Goal: Find specific page/section: Find specific page/section

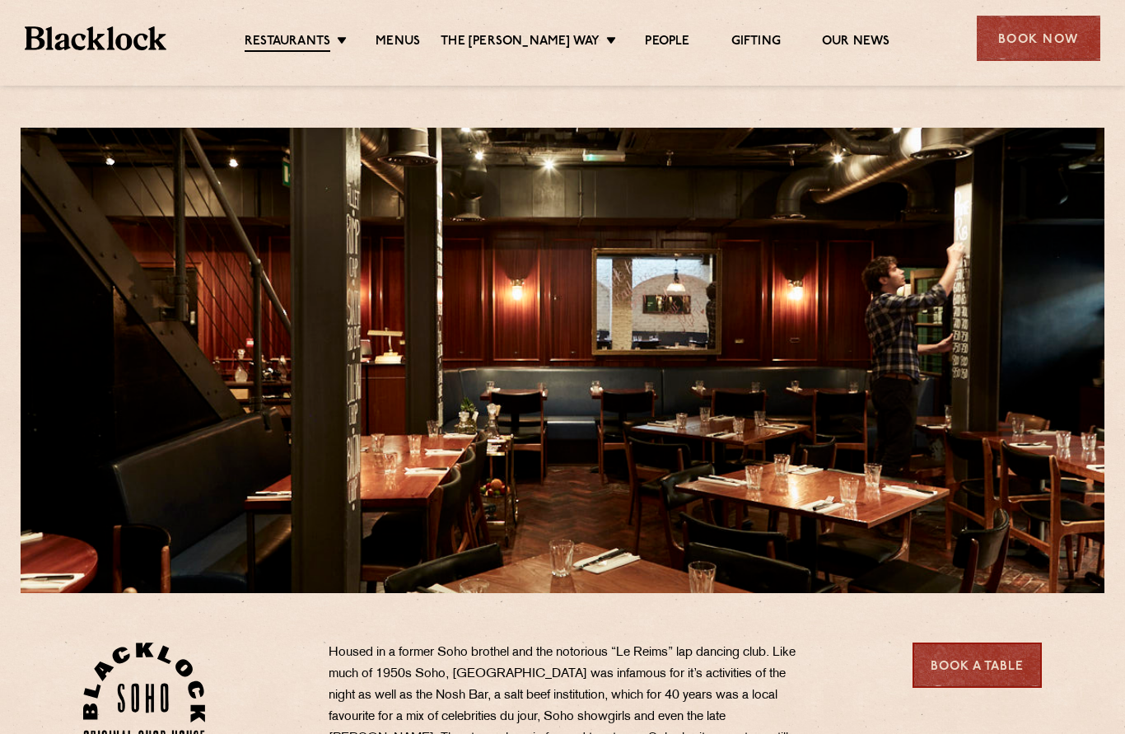
click at [416, 46] on link "Menus" at bounding box center [397, 42] width 44 height 16
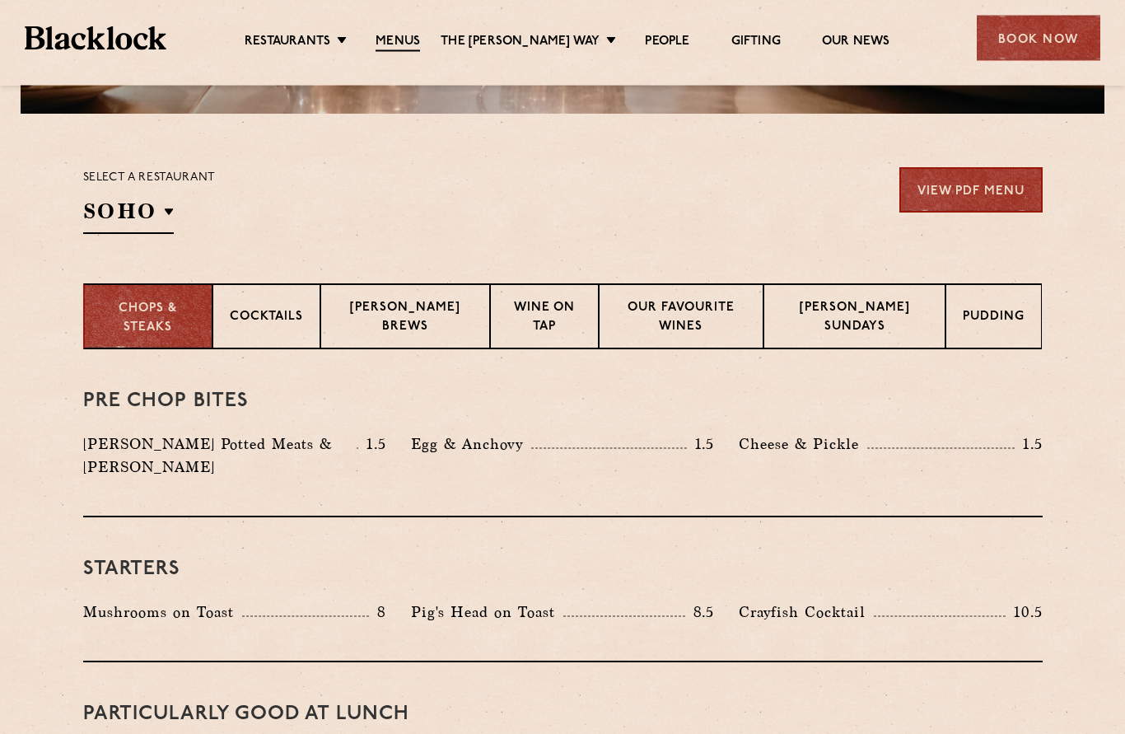
scroll to position [479, 0]
click at [0, 0] on li "[GEOGRAPHIC_DATA]" at bounding box center [0, 0] width 0 height 0
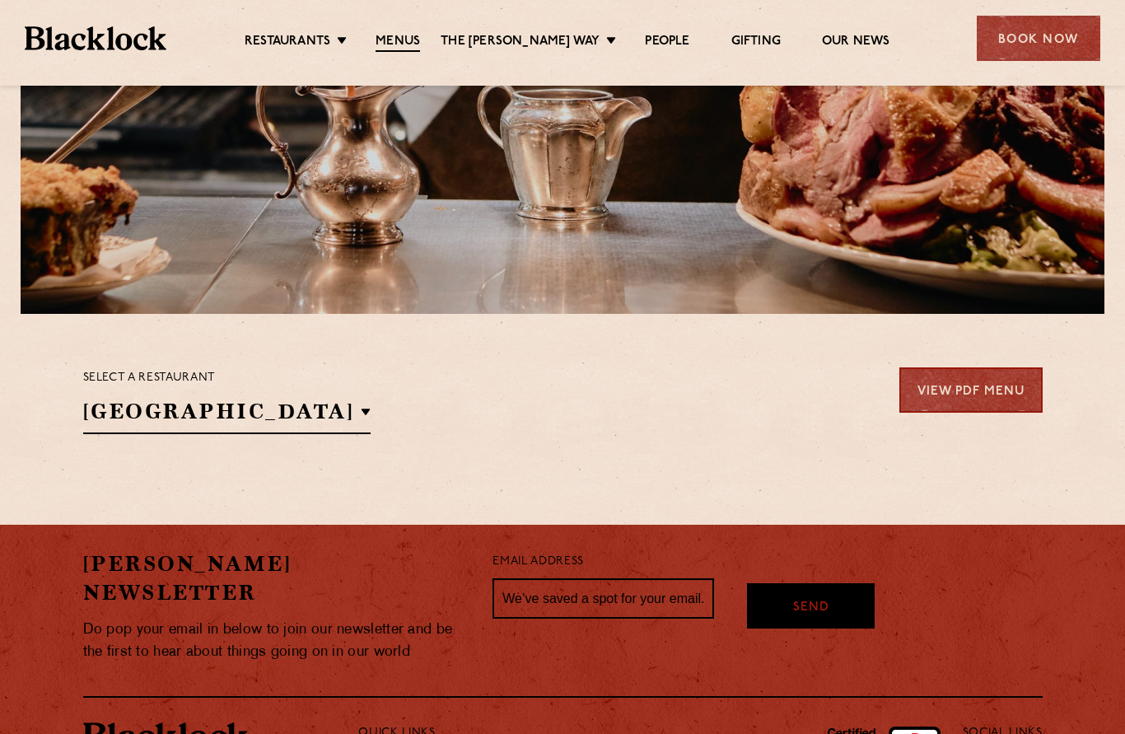
scroll to position [352, 0]
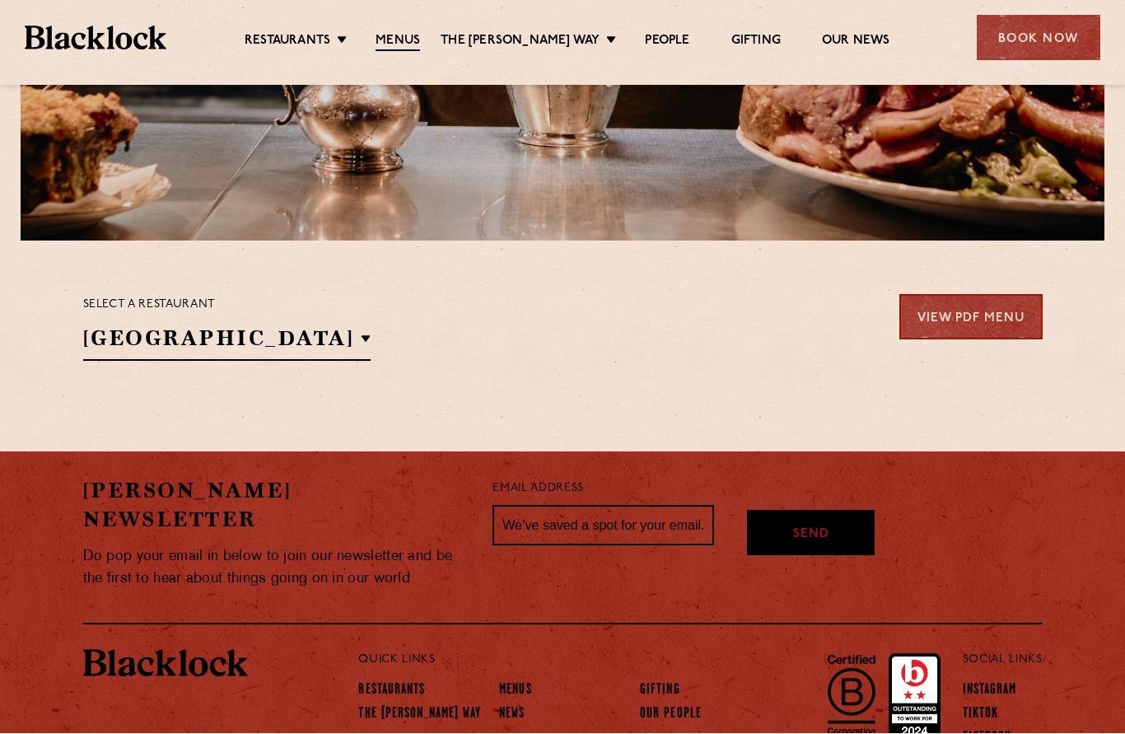
click at [277, 343] on h2 "[GEOGRAPHIC_DATA]" at bounding box center [227, 342] width 288 height 37
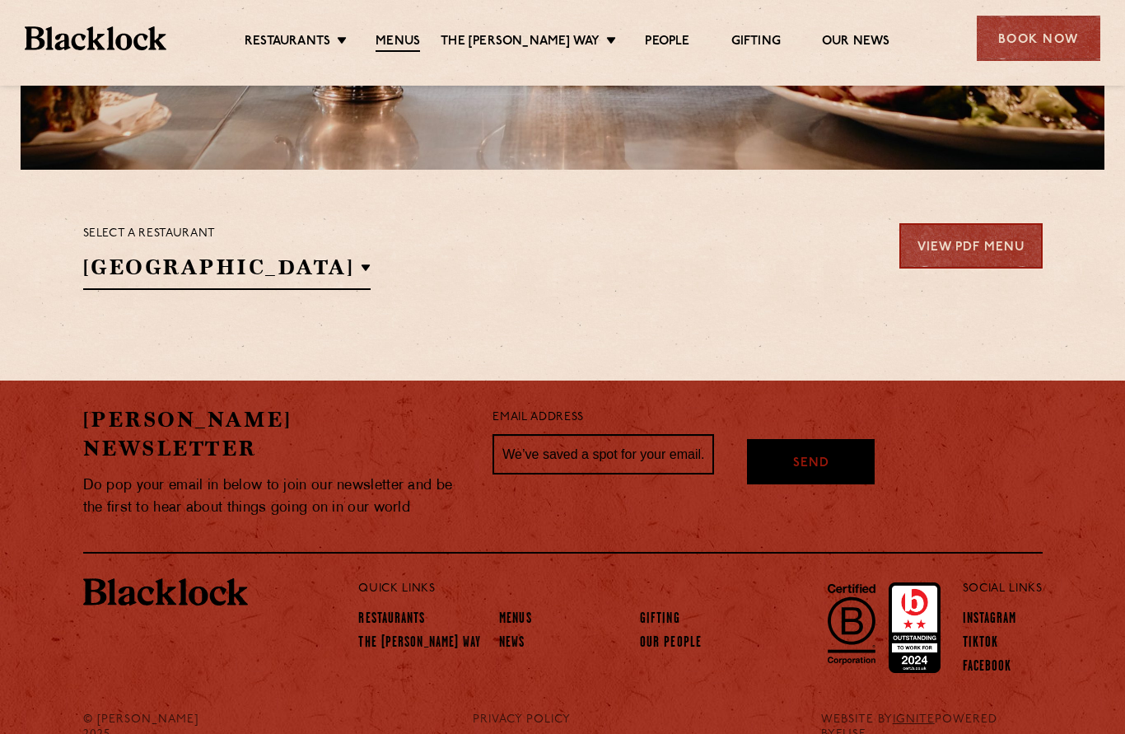
scroll to position [421, 0]
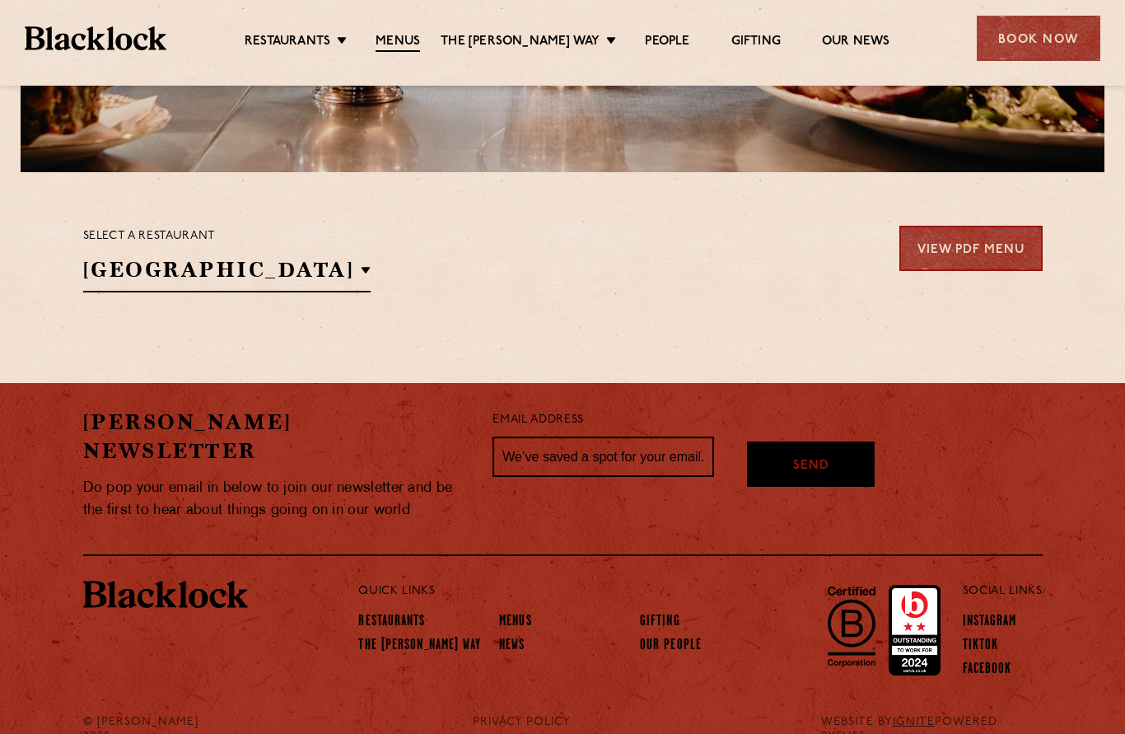
click at [0, 0] on p "City" at bounding box center [0, 0] width 0 height 0
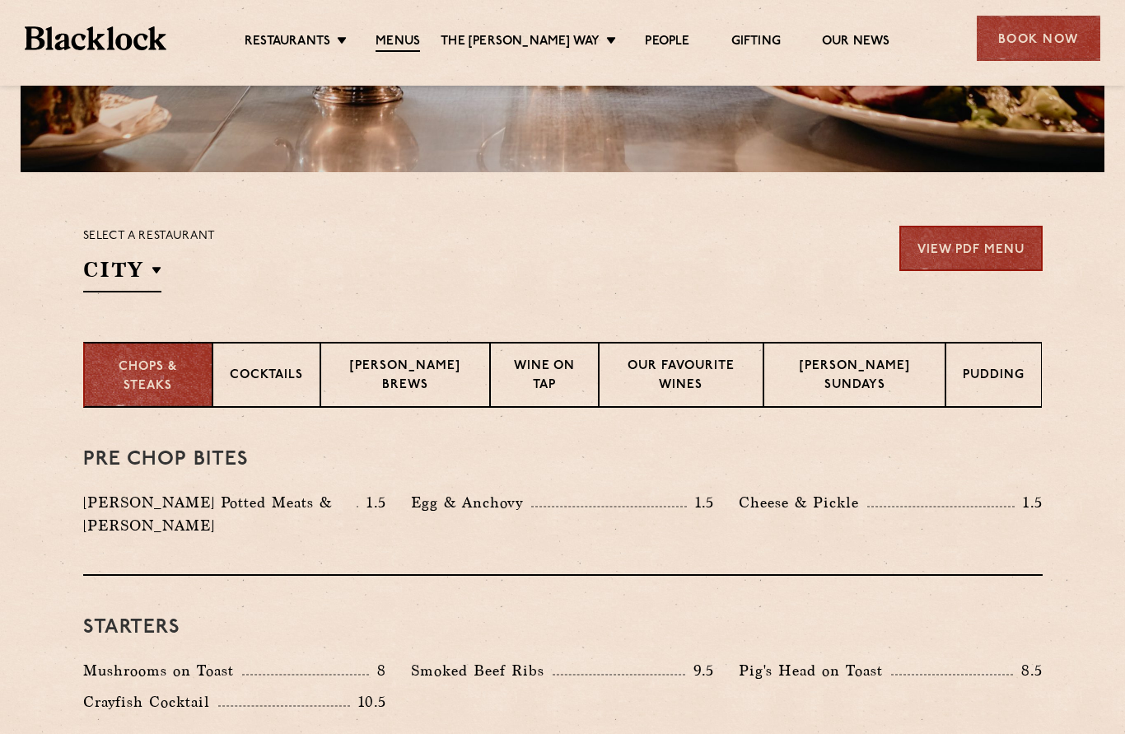
click at [0, 0] on p "[GEOGRAPHIC_DATA]" at bounding box center [0, 0] width 0 height 0
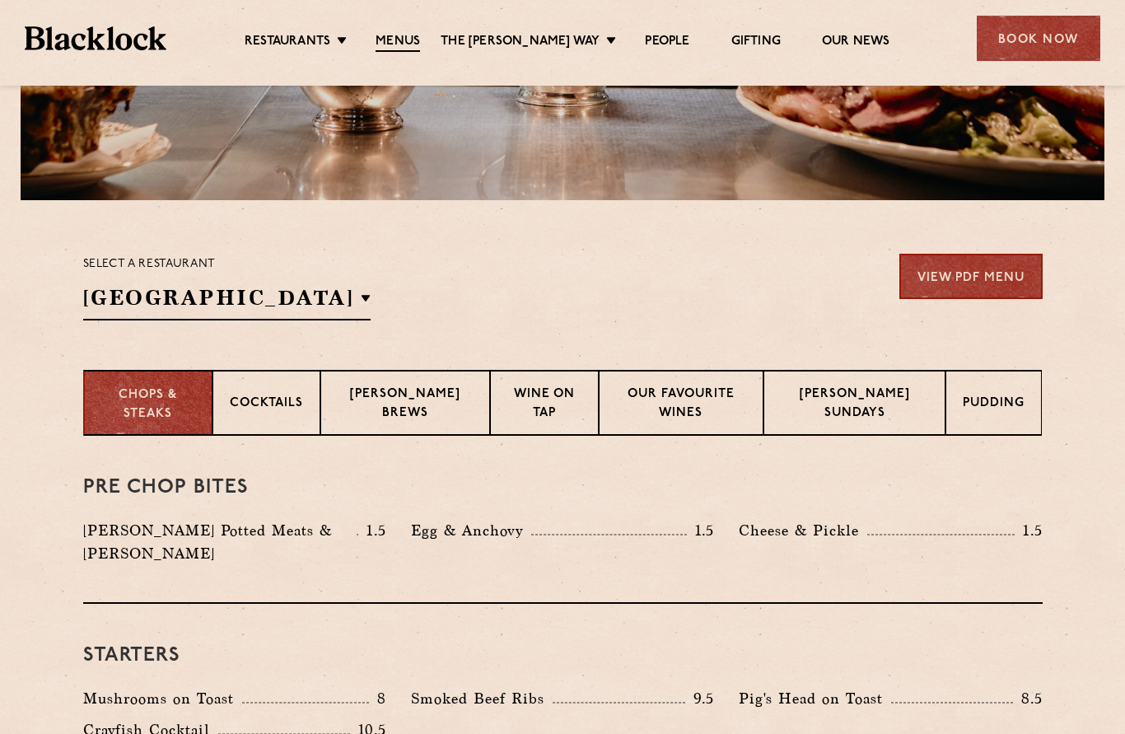
scroll to position [387, 0]
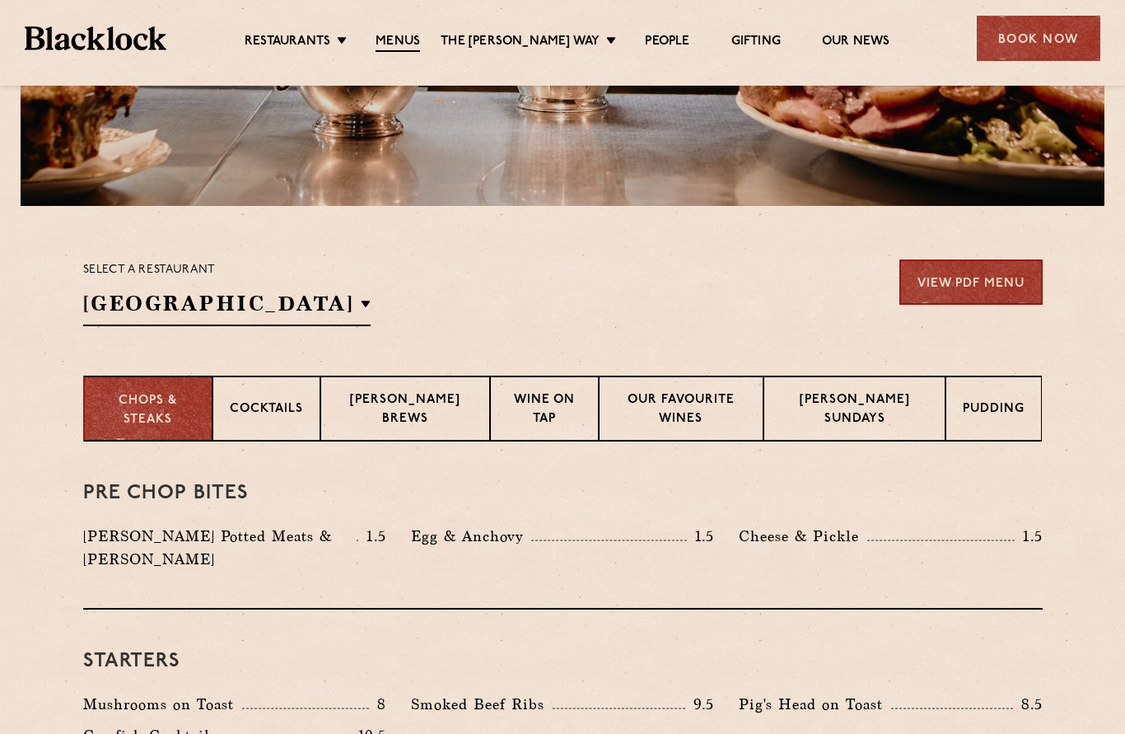
click at [323, 311] on div "Select a restaurant Covent Garden Soho Birmingham City Shoreditch Covent Garden…" at bounding box center [562, 292] width 959 height 67
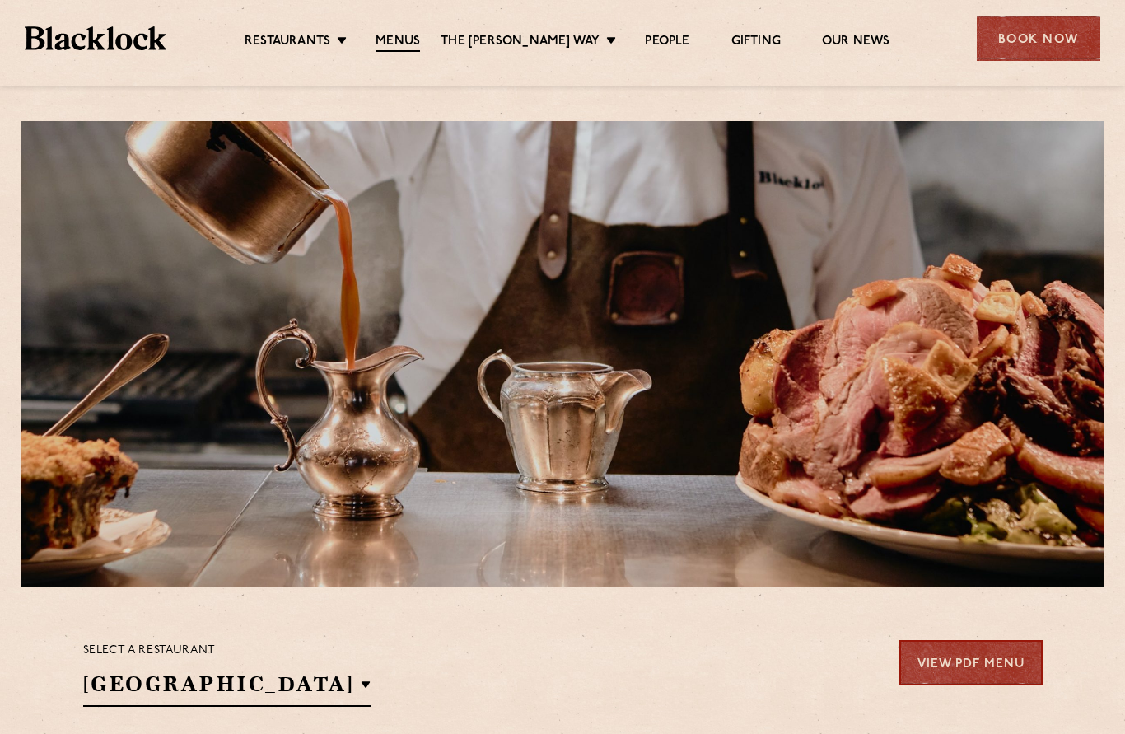
scroll to position [0, 0]
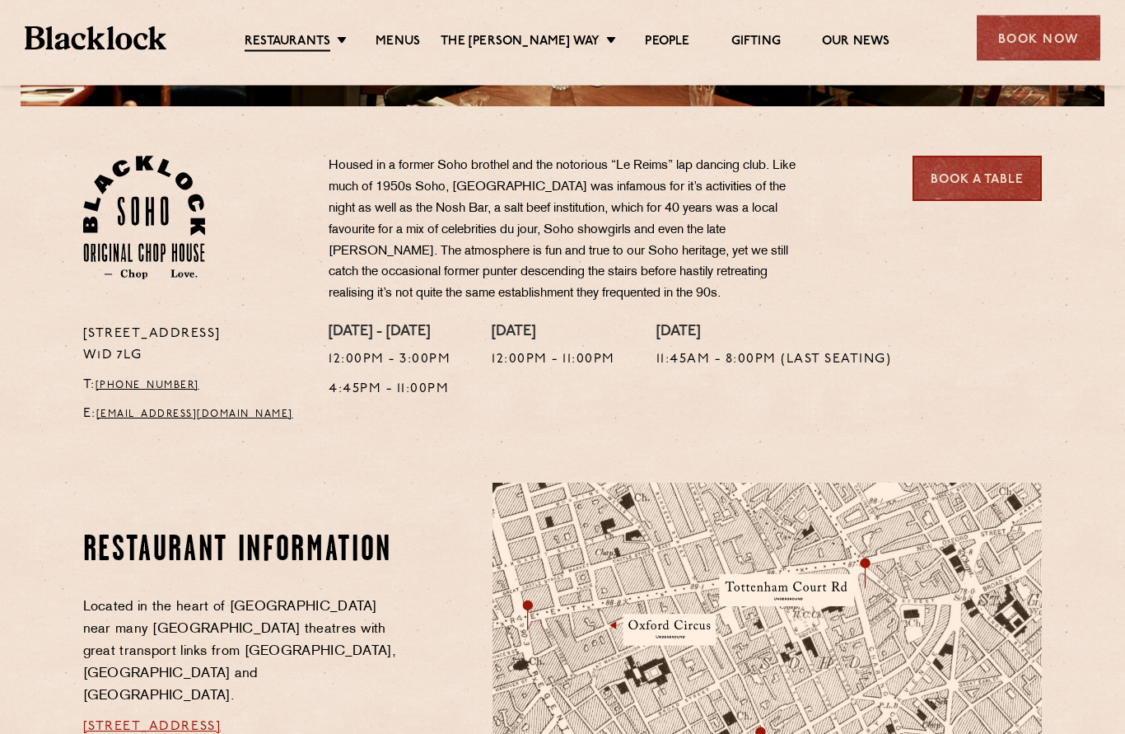
scroll to position [487, 0]
click at [408, 41] on link "Menus" at bounding box center [397, 42] width 44 height 16
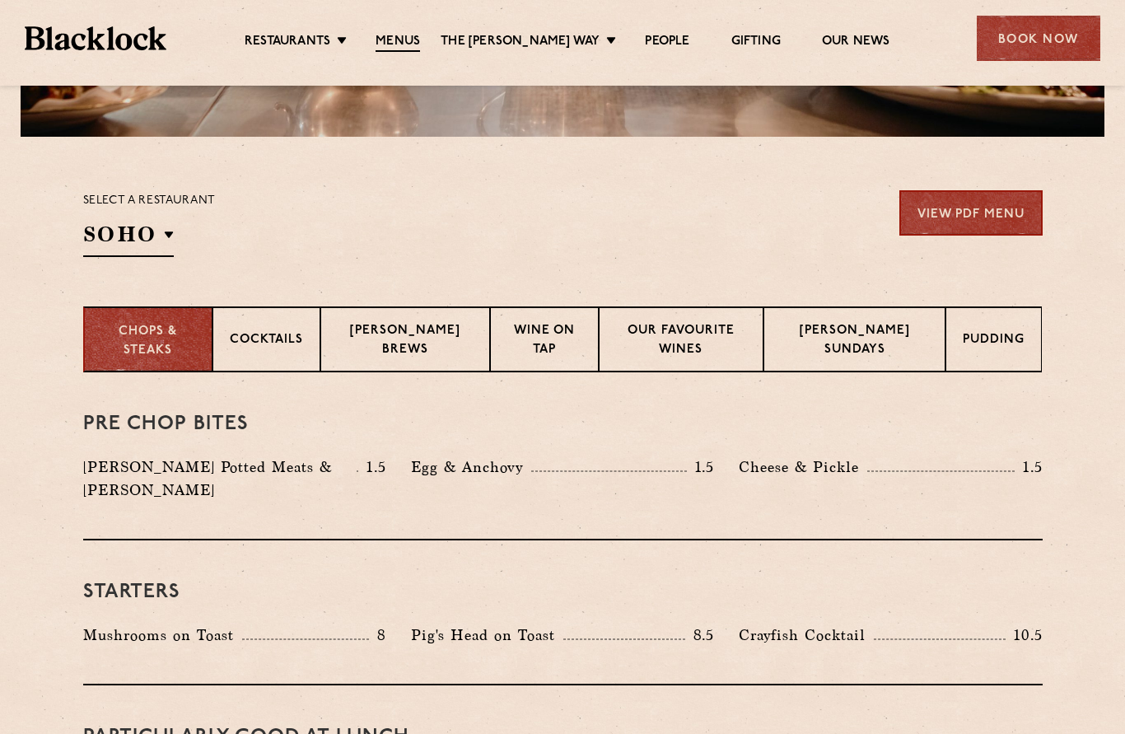
scroll to position [458, 0]
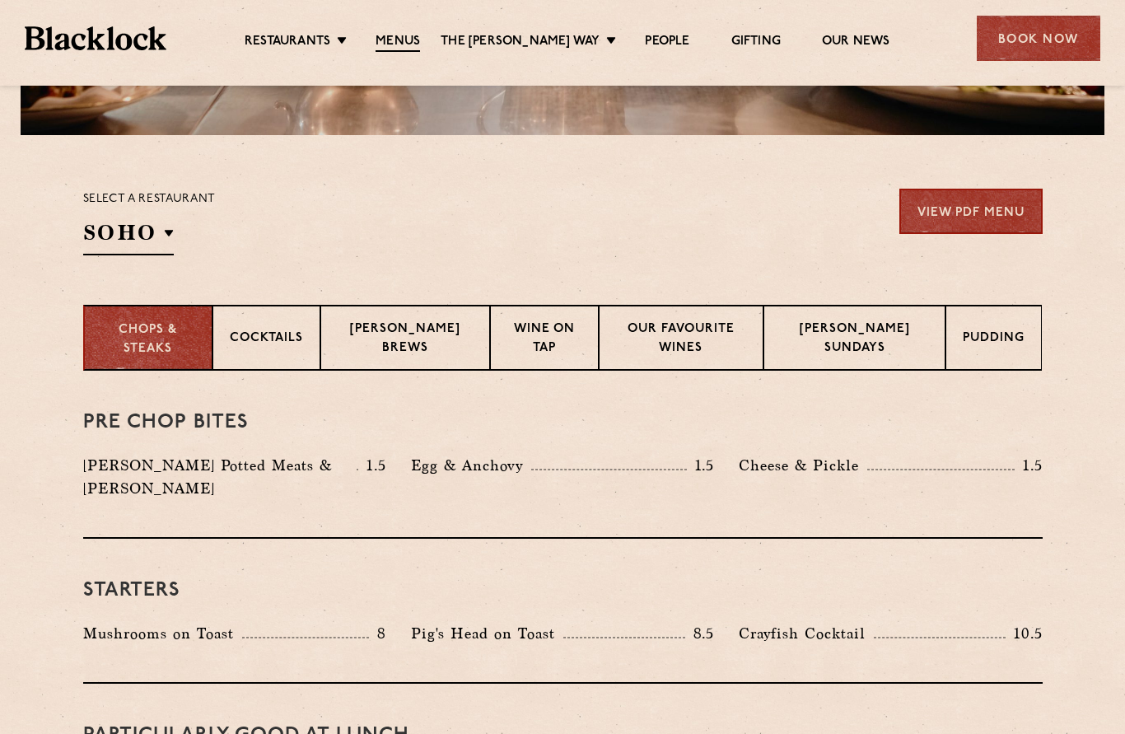
click at [883, 343] on p "[PERSON_NAME] Sundays" at bounding box center [854, 339] width 148 height 39
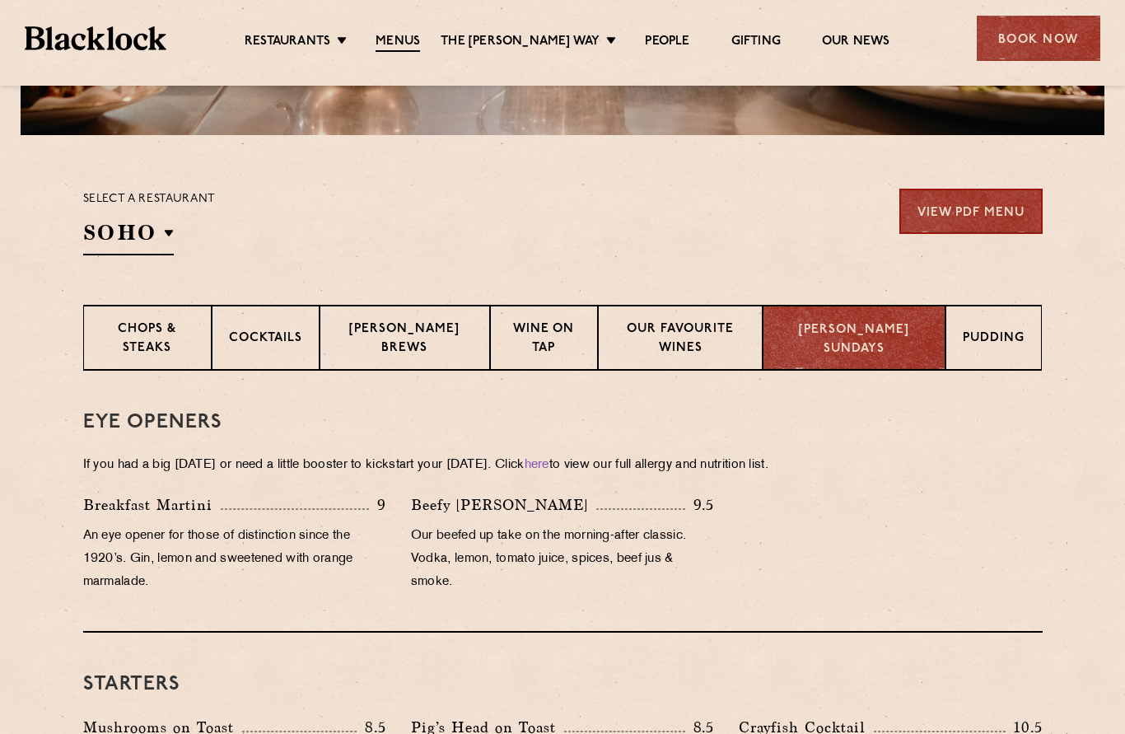
click at [885, 342] on p "[PERSON_NAME] Sundays" at bounding box center [854, 339] width 148 height 37
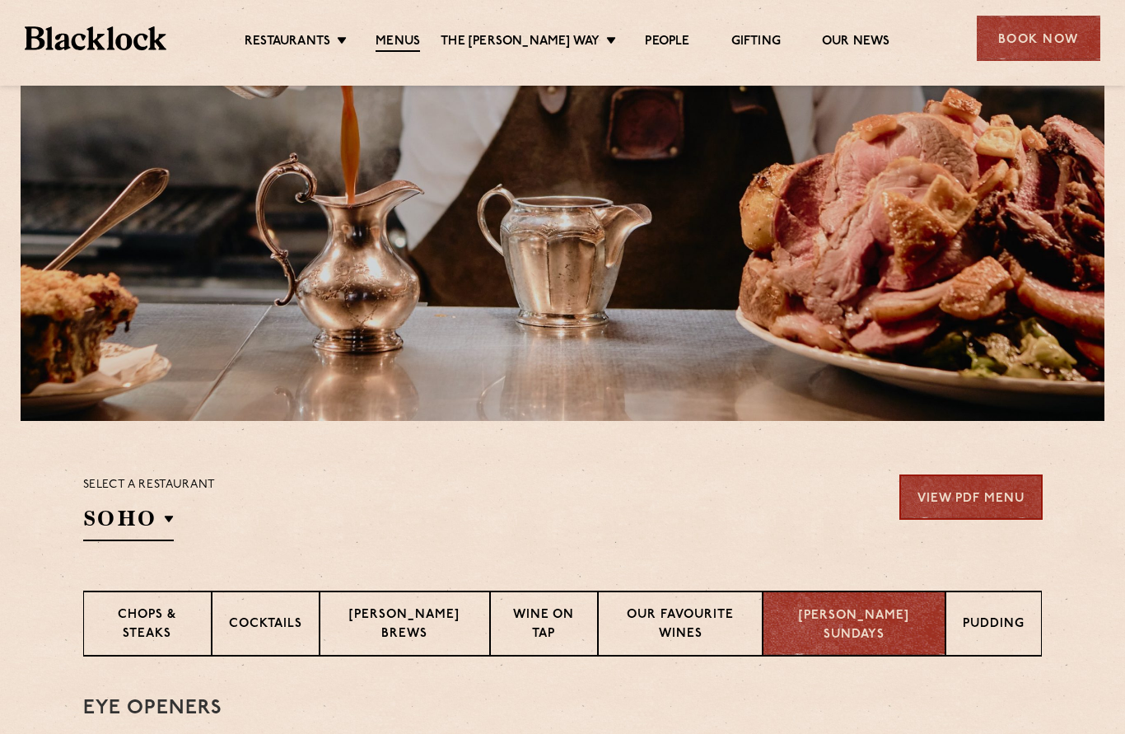
scroll to position [171, 0]
